Goal: Information Seeking & Learning: Learn about a topic

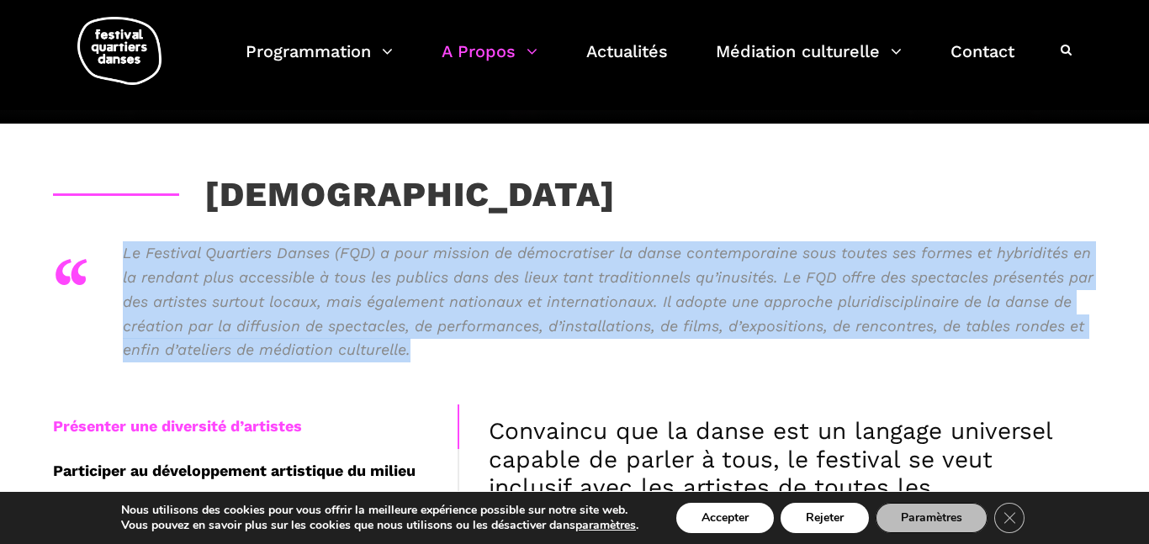
click at [459, 349] on p "Le Festival Quartiers Danses (FQD) a pour mission de démocratiser la danse cont…" at bounding box center [609, 301] width 973 height 121
drag, startPoint x: 459, startPoint y: 349, endPoint x: 162, endPoint y: 249, distance: 313.3
click at [162, 249] on p "Le Festival Quartiers Danses (FQD) a pour mission de démocratiser la danse cont…" at bounding box center [609, 301] width 973 height 121
click at [535, 351] on p "Le Festival Quartiers Danses (FQD) a pour mission de démocratiser la danse cont…" at bounding box center [609, 301] width 973 height 121
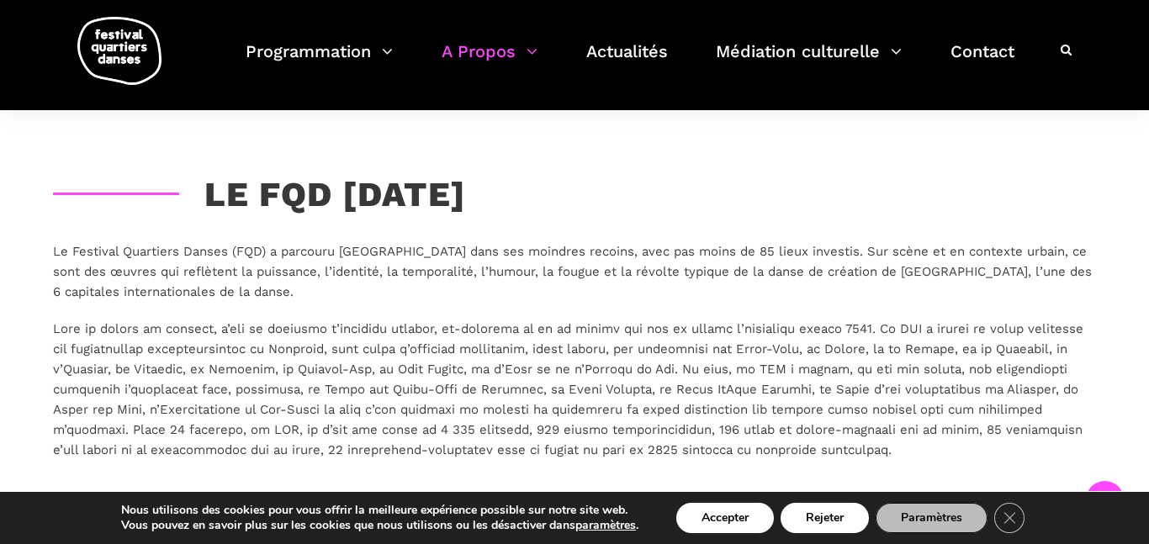
scroll to position [3844, 0]
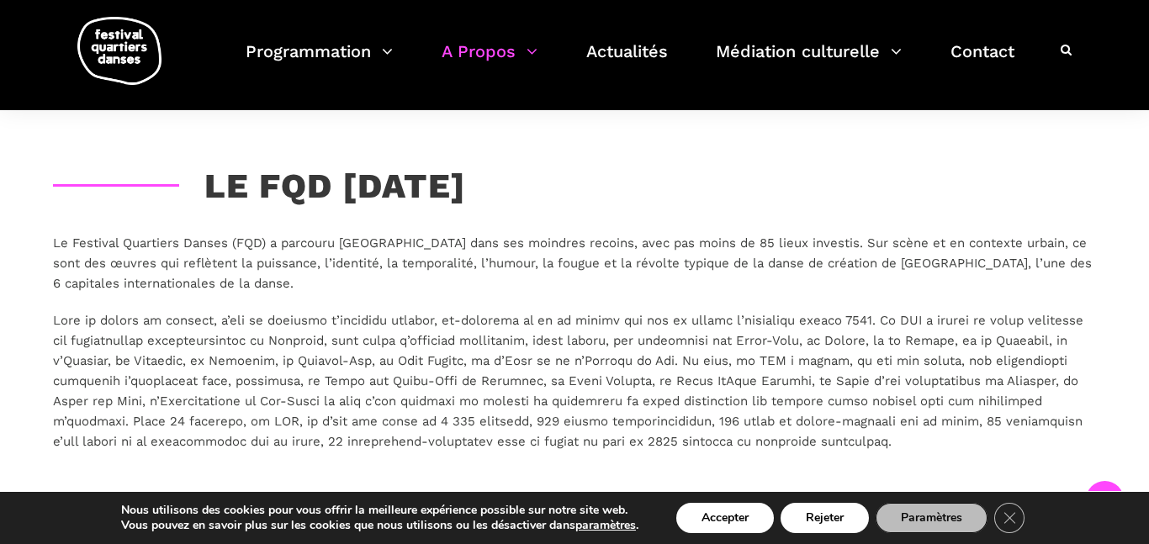
click at [487, 357] on p at bounding box center [574, 380] width 1043 height 141
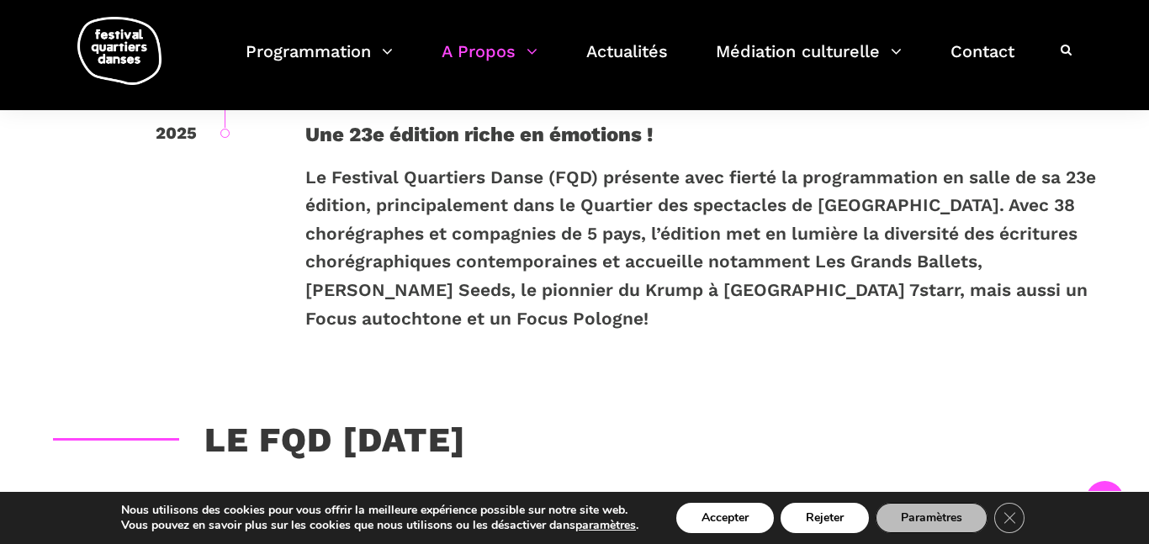
scroll to position [3585, 0]
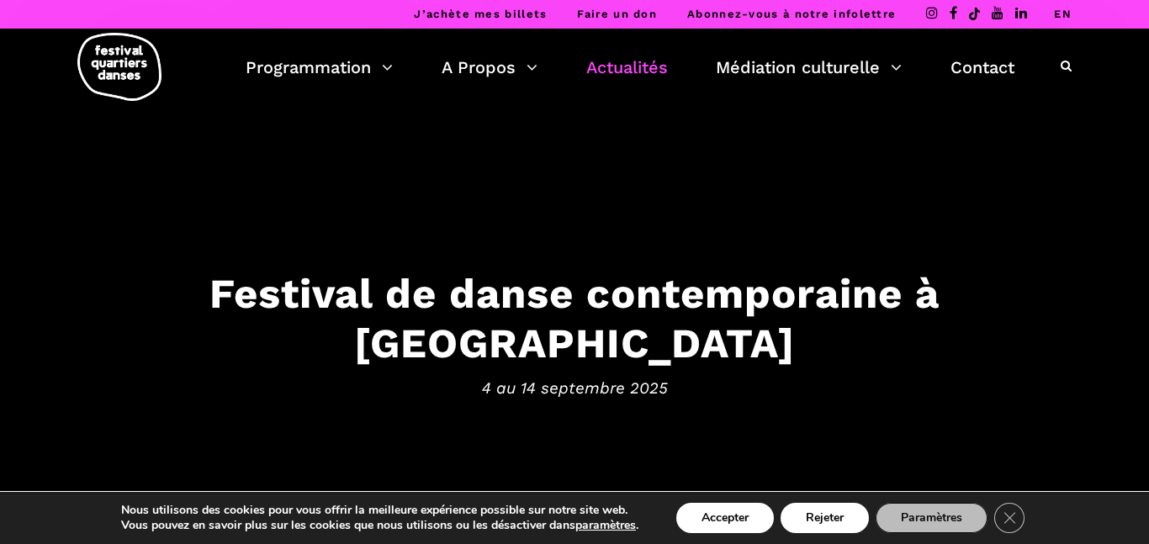
click at [649, 70] on link "Actualités" at bounding box center [627, 67] width 82 height 29
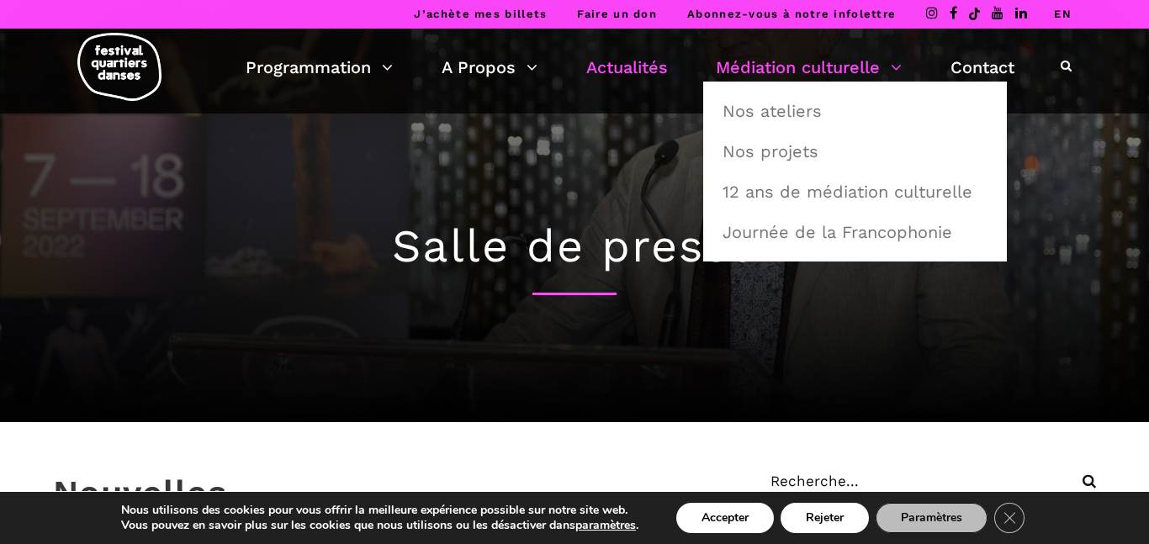
click at [724, 68] on link "Médiation culturelle" at bounding box center [809, 67] width 186 height 29
